Goal: Find specific page/section: Find specific page/section

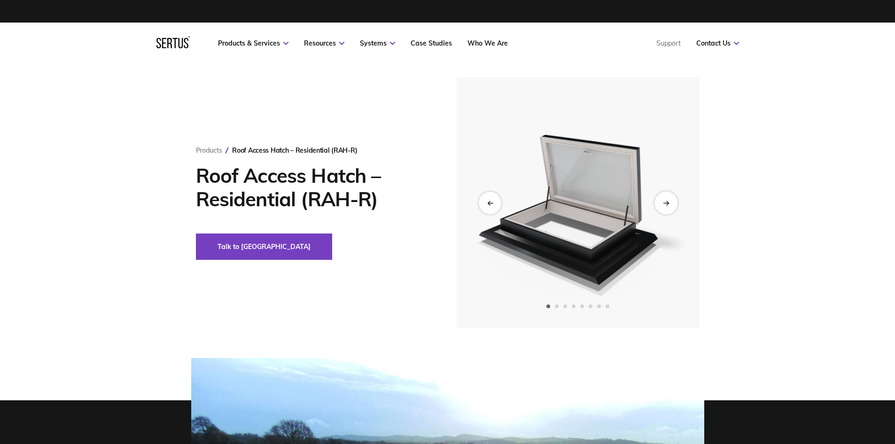
click at [663, 204] on icon "Next slide" at bounding box center [666, 202] width 6 height 5
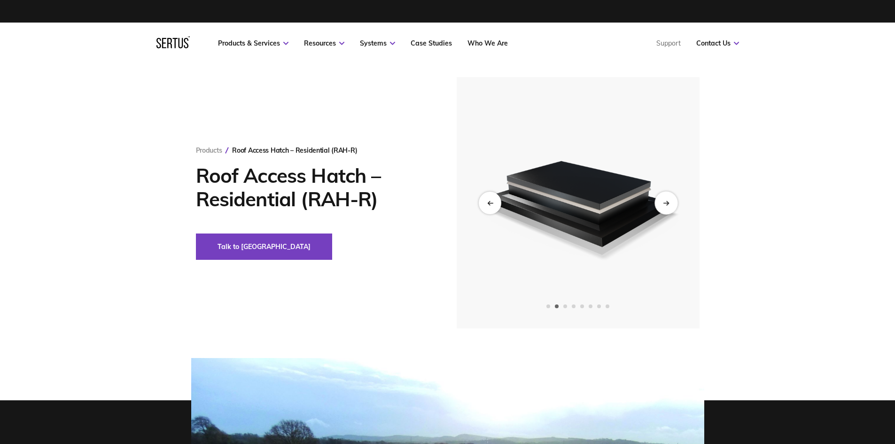
click at [665, 205] on icon "Next slide" at bounding box center [666, 202] width 6 height 5
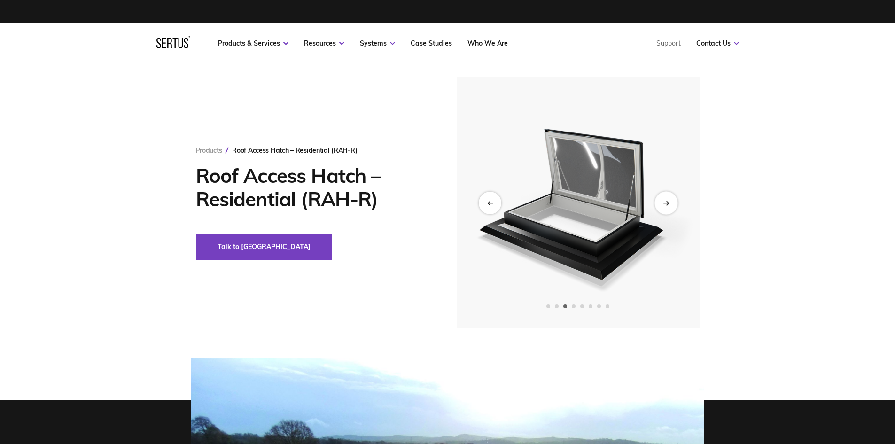
click at [665, 205] on icon "Next slide" at bounding box center [666, 202] width 6 height 5
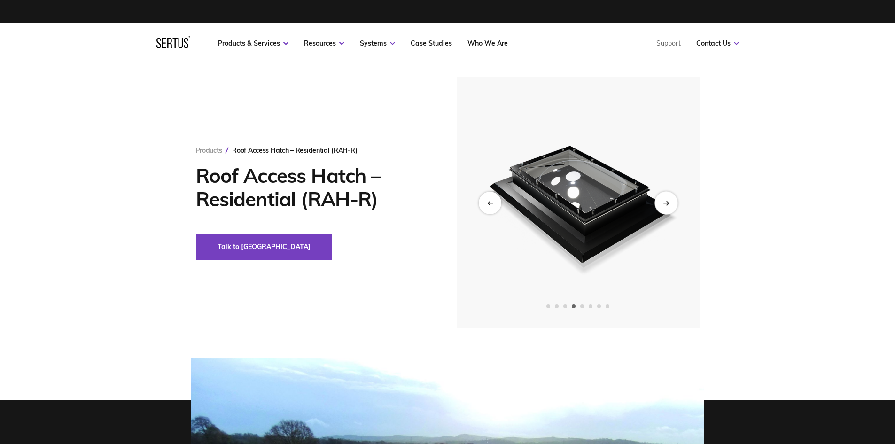
click at [665, 205] on icon "Next slide" at bounding box center [666, 202] width 6 height 5
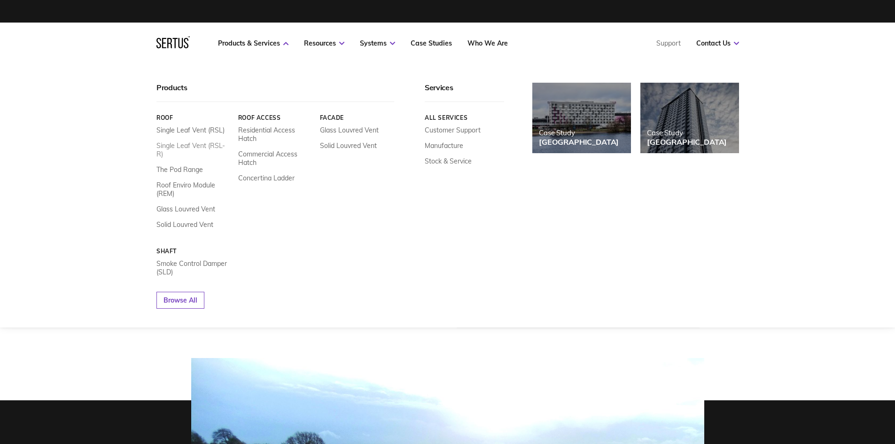
click at [210, 146] on link "Single Leaf Vent (RSL-R)" at bounding box center [193, 149] width 75 height 17
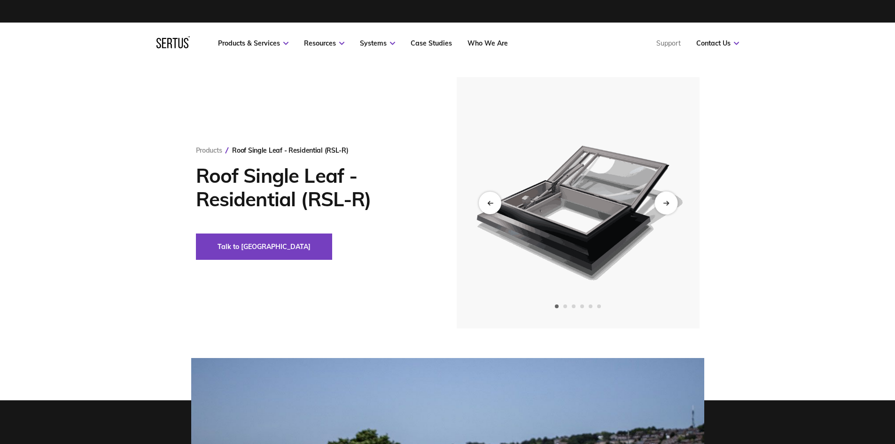
click at [657, 201] on div "Next slide" at bounding box center [666, 202] width 23 height 23
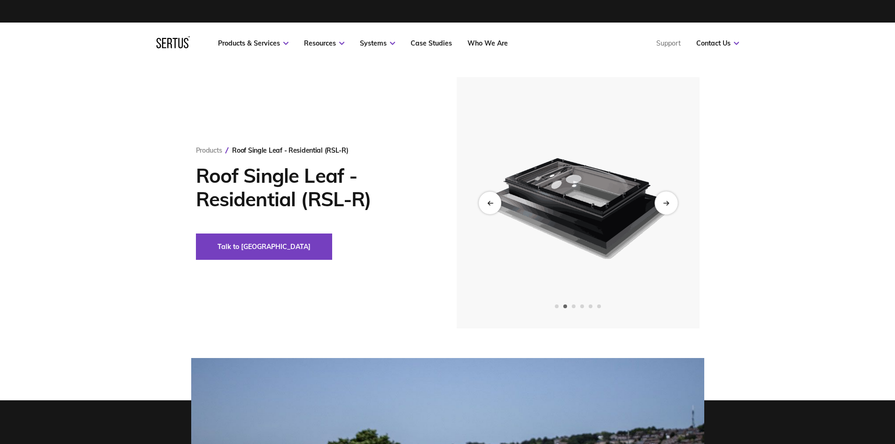
click at [664, 203] on icon "Next slide" at bounding box center [665, 203] width 5 height 0
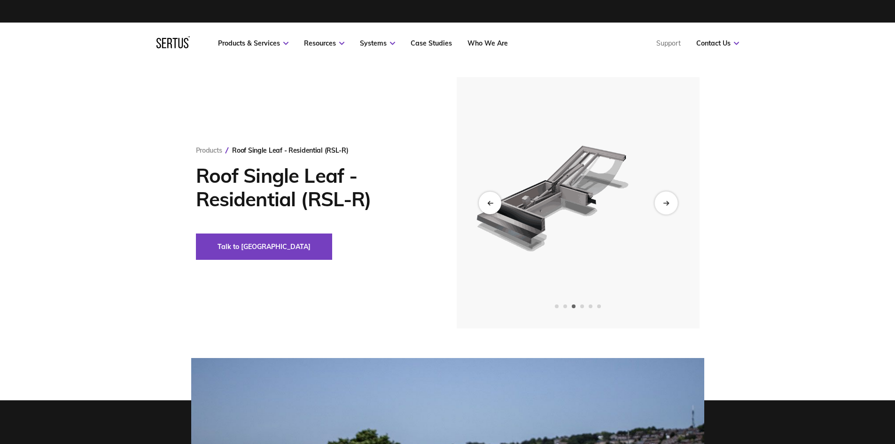
click at [666, 202] on icon "Next slide" at bounding box center [666, 202] width 6 height 5
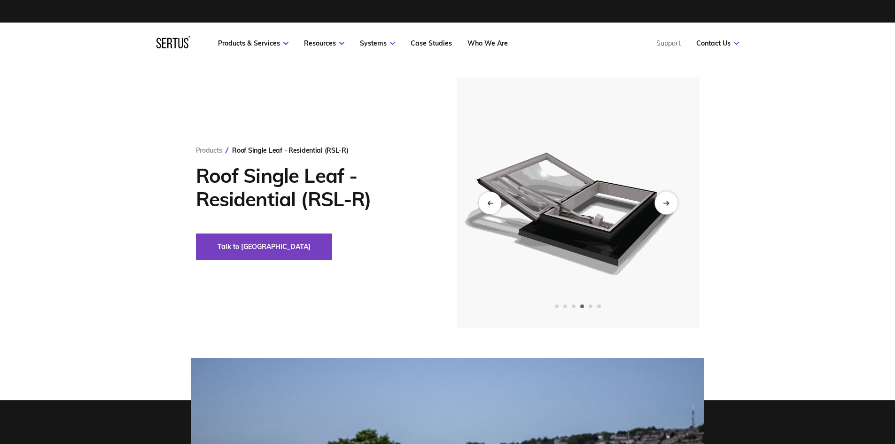
click at [667, 202] on icon "Next slide" at bounding box center [666, 202] width 6 height 5
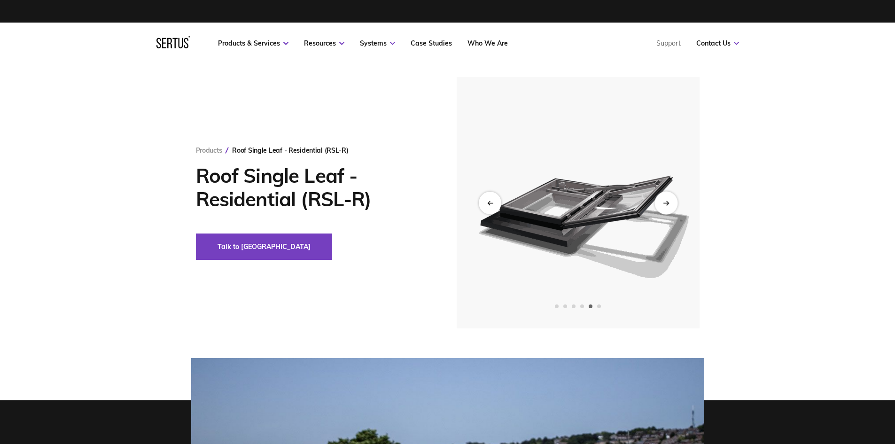
click at [667, 202] on icon "Next slide" at bounding box center [666, 202] width 6 height 5
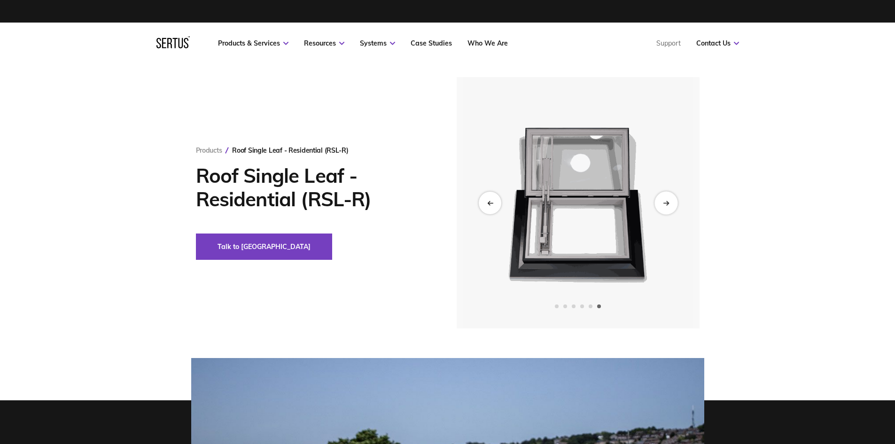
click at [667, 202] on icon "Next slide" at bounding box center [666, 202] width 6 height 5
click at [496, 204] on div "Previous slide" at bounding box center [489, 202] width 23 height 23
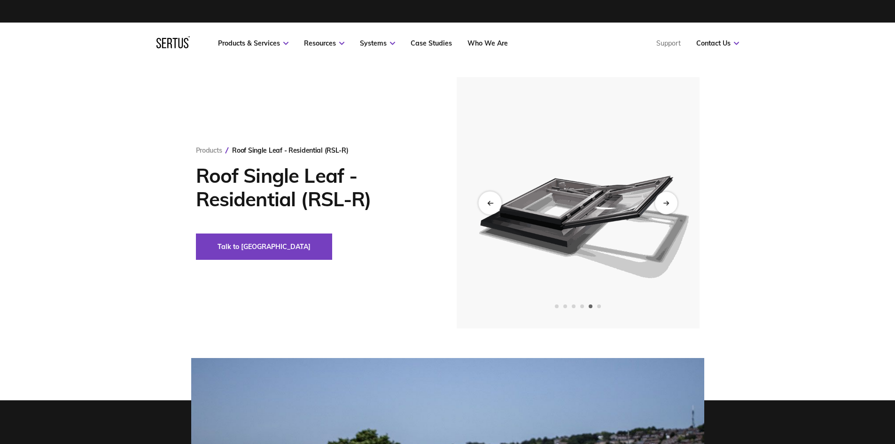
click at [496, 204] on div "Previous slide" at bounding box center [489, 202] width 23 height 23
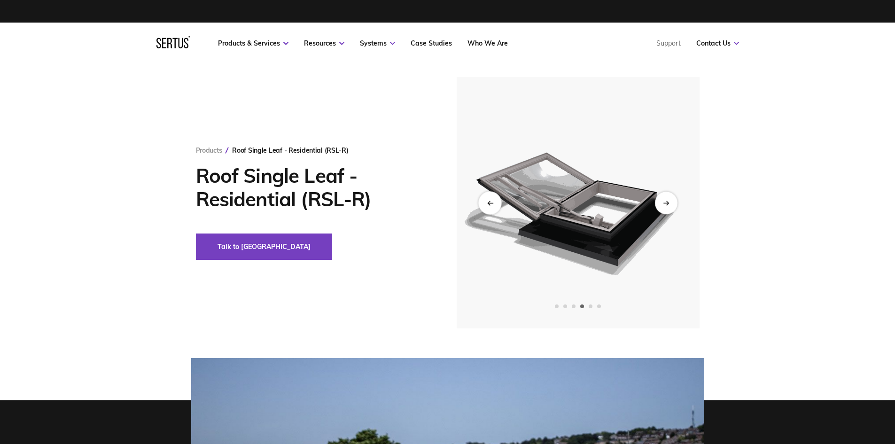
click at [497, 203] on div "Previous slide" at bounding box center [489, 202] width 23 height 23
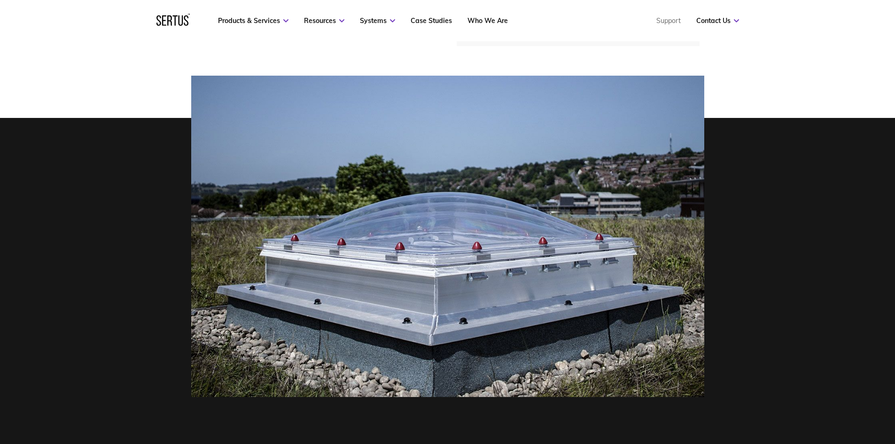
scroll to position [282, 0]
